Goal: Information Seeking & Learning: Understand process/instructions

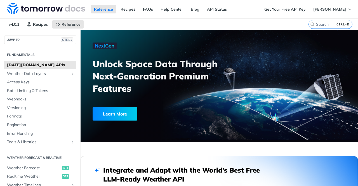
click at [208, 172] on h2 "Integrate and Adapt with the World’s Best Free LLM-Ready Weather API" at bounding box center [185, 174] width 165 height 18
click at [34, 73] on span "Weather Data Layers" at bounding box center [38, 74] width 62 height 6
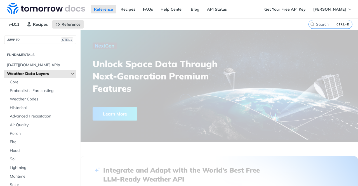
click at [34, 73] on span "Weather Data Layers" at bounding box center [38, 74] width 62 height 6
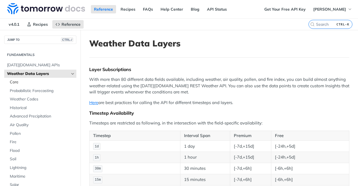
click at [14, 81] on span "Core" at bounding box center [42, 82] width 65 height 6
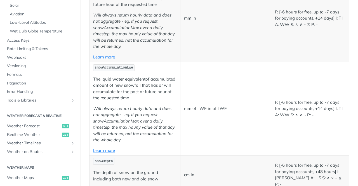
scroll to position [149, 0]
click at [27, 126] on span "Weather Forecast" at bounding box center [33, 126] width 53 height 6
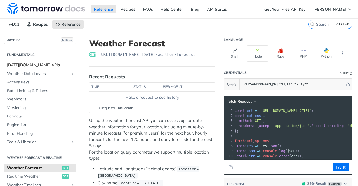
click at [41, 66] on span "[DATE][DOMAIN_NAME] APIs" at bounding box center [41, 65] width 68 height 6
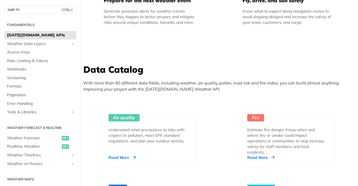
scroll to position [527, 0]
click at [46, 42] on span "Weather Data Layers" at bounding box center [38, 44] width 62 height 6
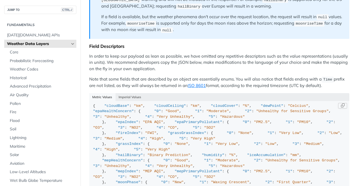
scroll to position [1, 0]
click at [338, 103] on button "Copy Code" at bounding box center [342, 106] width 9 height 6
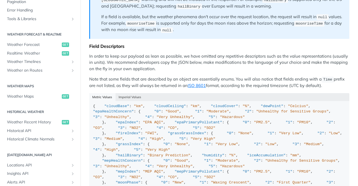
scroll to position [231, 0]
click at [33, 45] on span "Weather Forecast" at bounding box center [33, 45] width 53 height 6
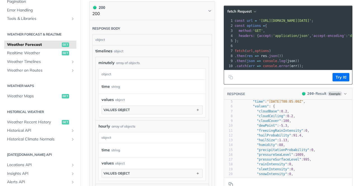
scroll to position [351, 0]
click at [123, 111] on button "values object" at bounding box center [152, 109] width 101 height 8
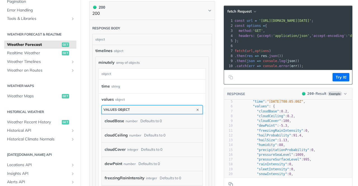
click at [123, 111] on button "values object" at bounding box center [152, 109] width 101 height 8
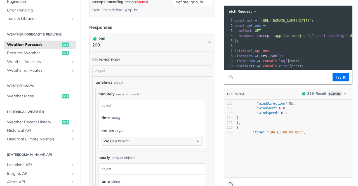
scroll to position [563, 0]
